Goal: Obtain resource: Download file/media

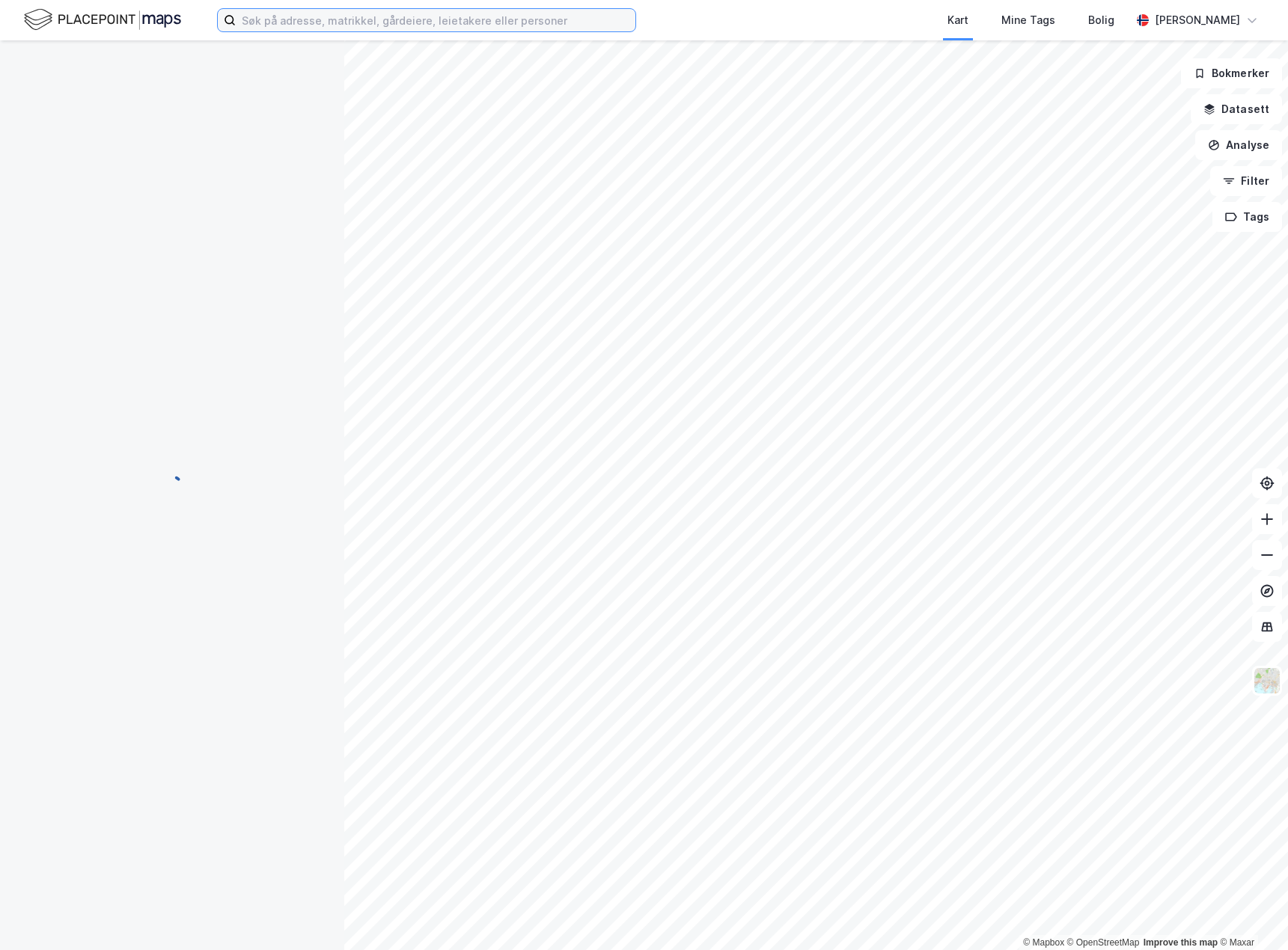
click at [300, 18] on input at bounding box center [435, 20] width 400 height 22
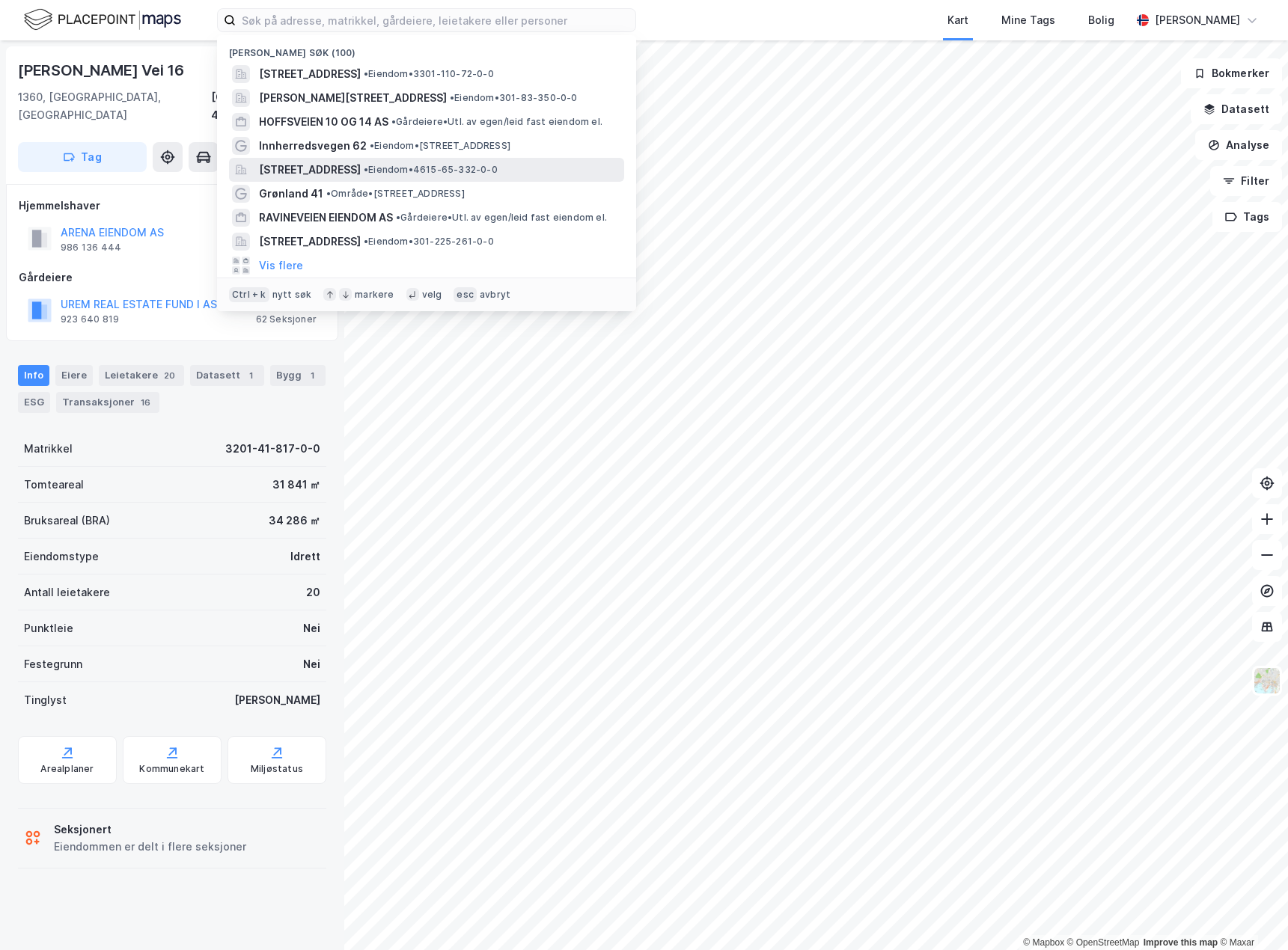
click at [299, 168] on span "[STREET_ADDRESS]" at bounding box center [309, 169] width 102 height 18
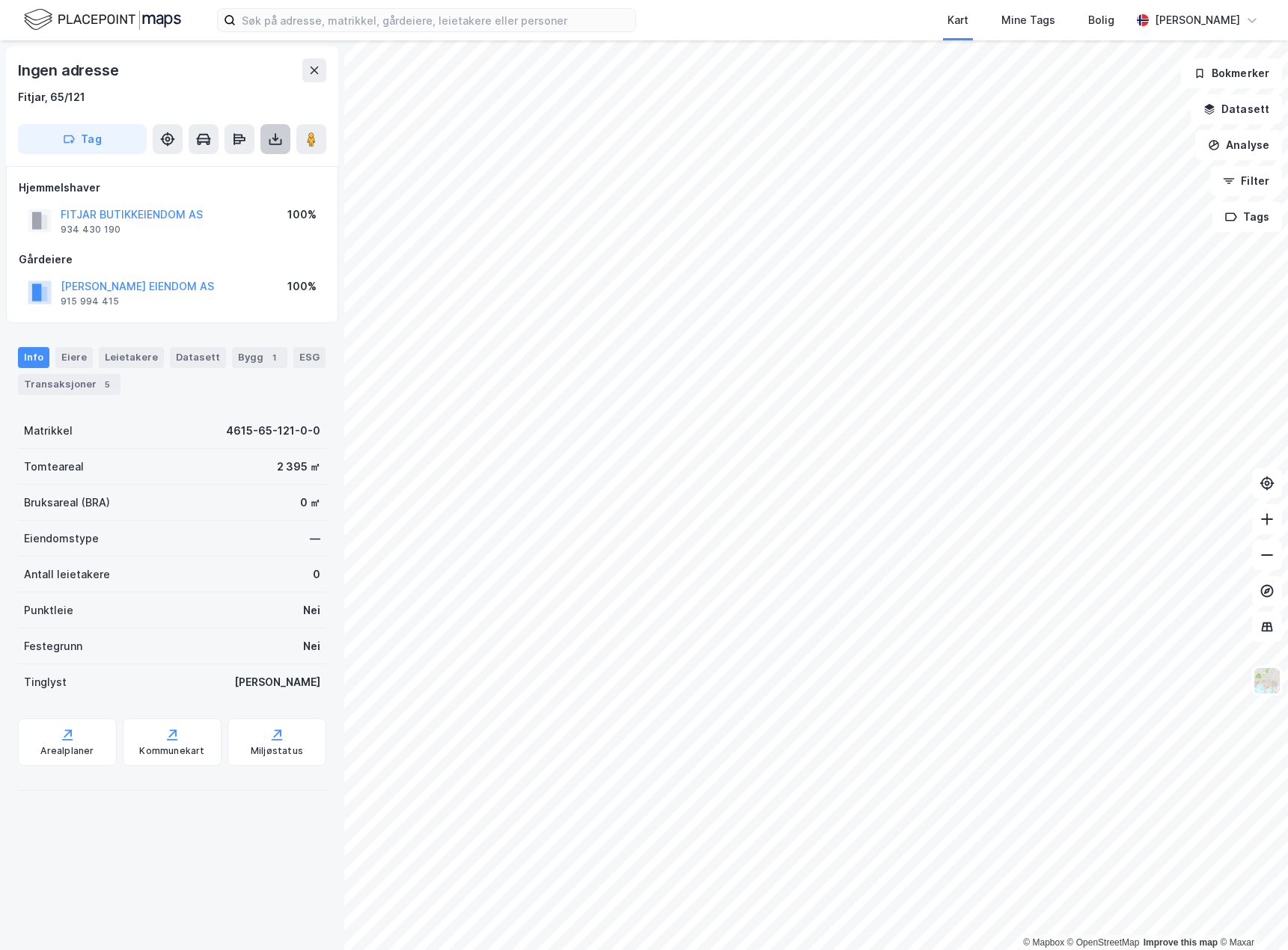
click at [274, 135] on icon at bounding box center [275, 139] width 15 height 15
click at [203, 169] on div "Last ned grunnbok" at bounding box center [201, 169] width 87 height 12
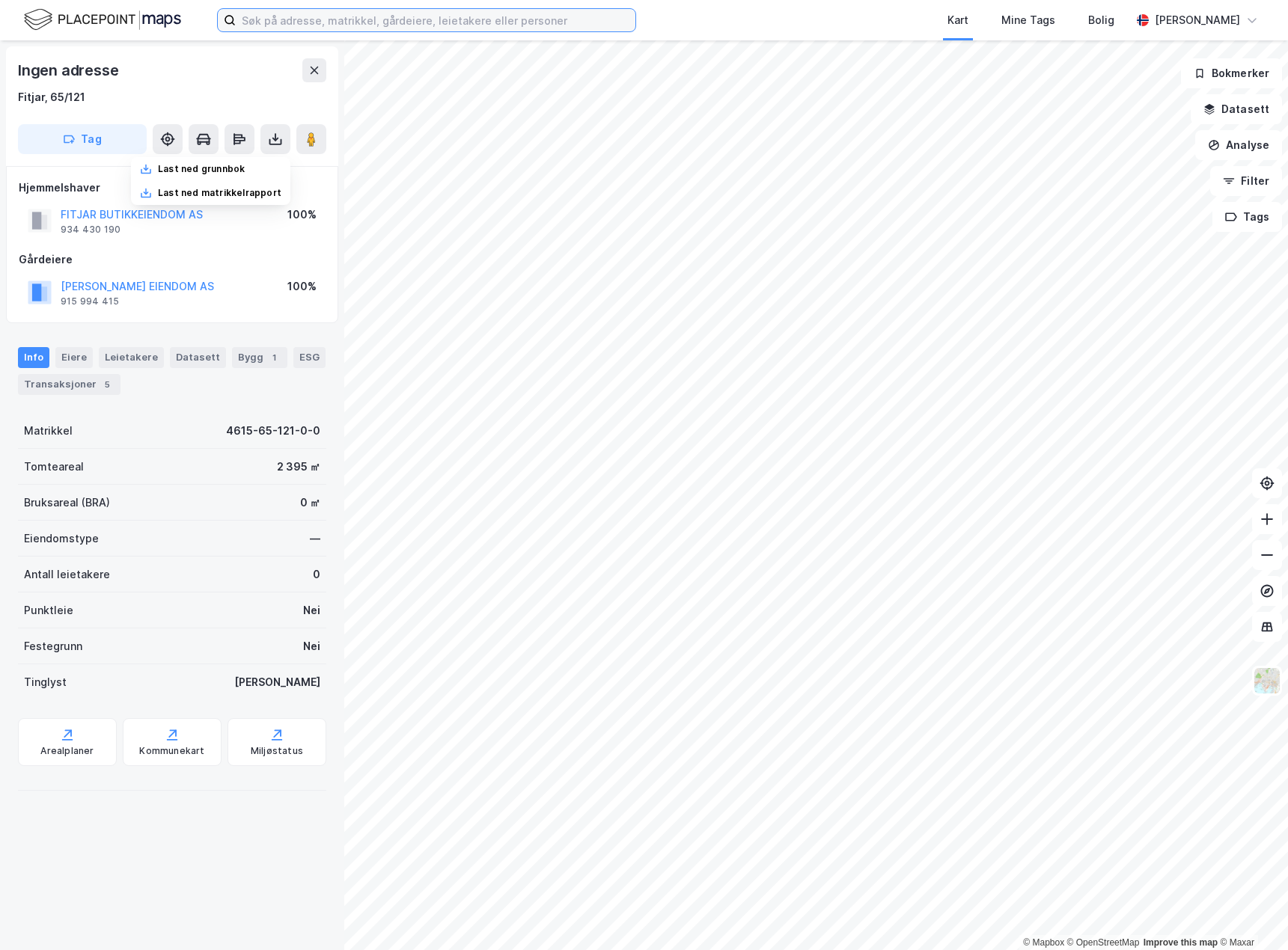
click at [294, 14] on input at bounding box center [435, 20] width 400 height 22
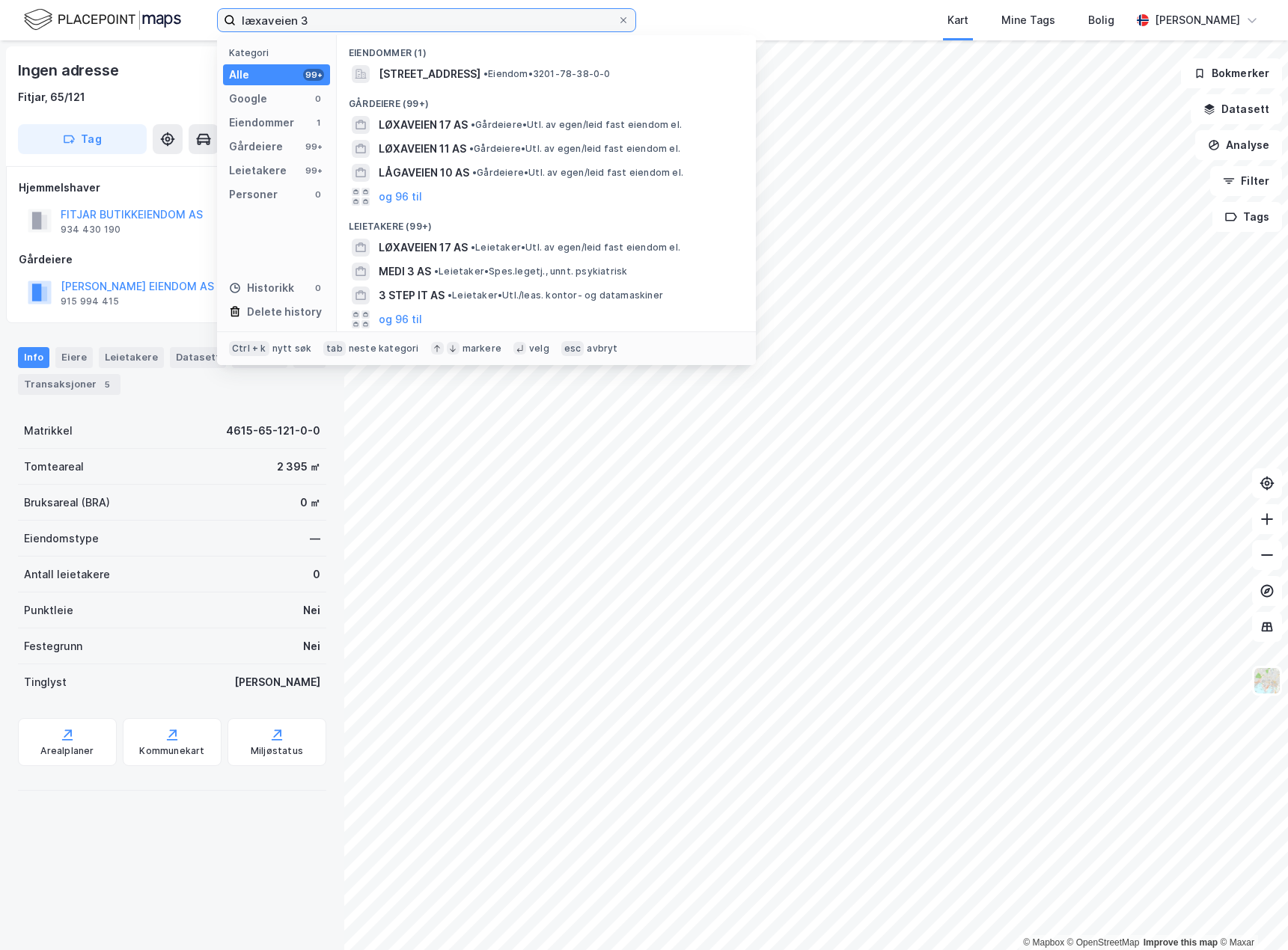
type input "læxaveien 3"
